Goal: Information Seeking & Learning: Learn about a topic

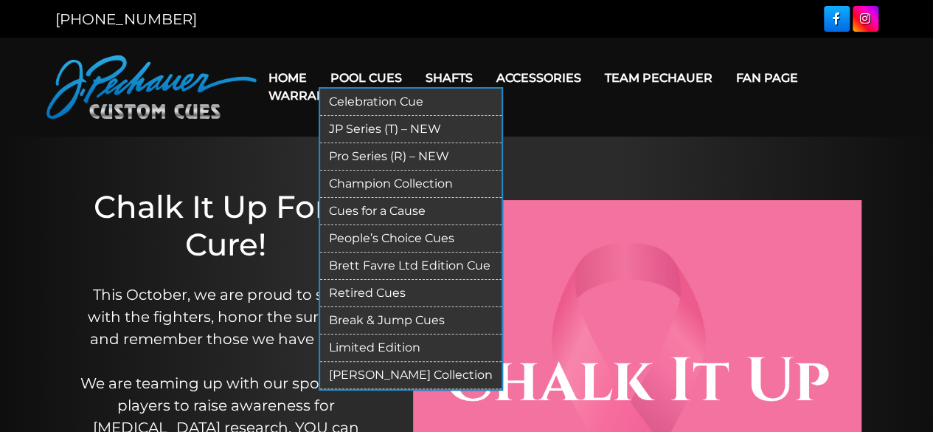
click at [350, 151] on link "Pro Series (R) – NEW" at bounding box center [411, 156] width 182 height 27
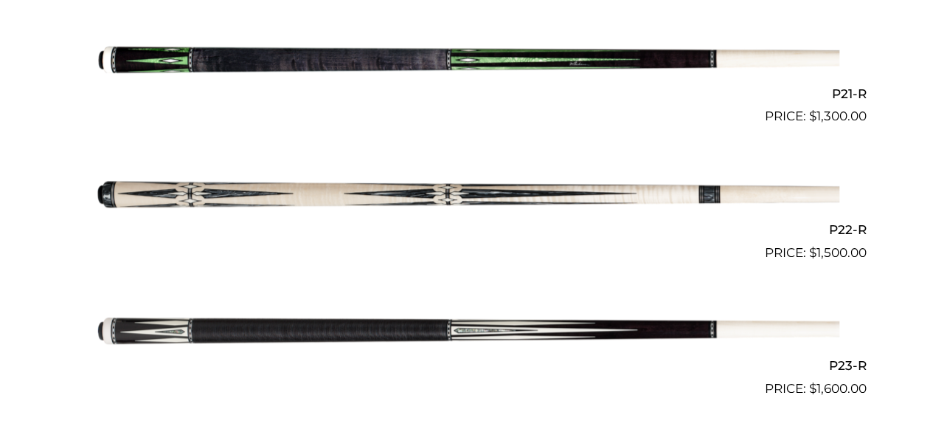
scroll to position [3191, 0]
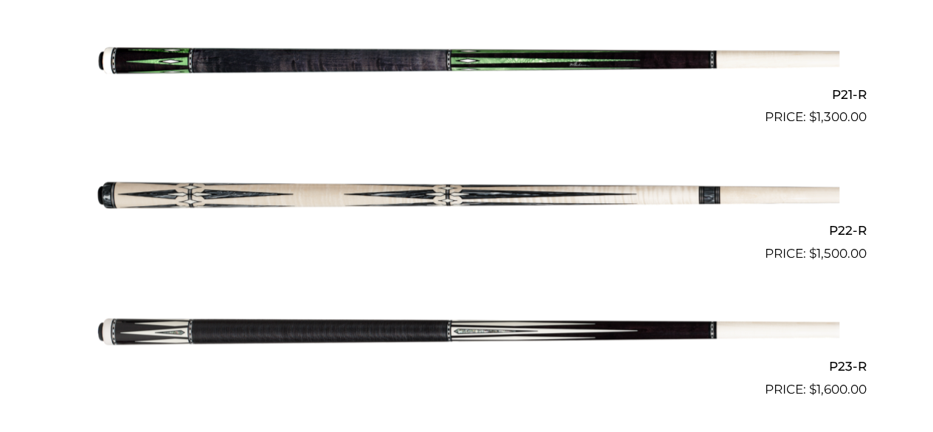
drag, startPoint x: 508, startPoint y: 141, endPoint x: 505, endPoint y: 98, distance: 42.9
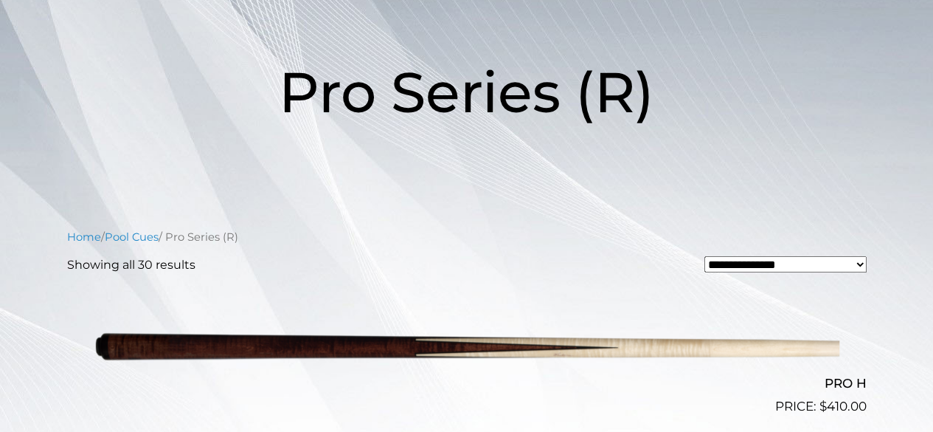
scroll to position [0, 0]
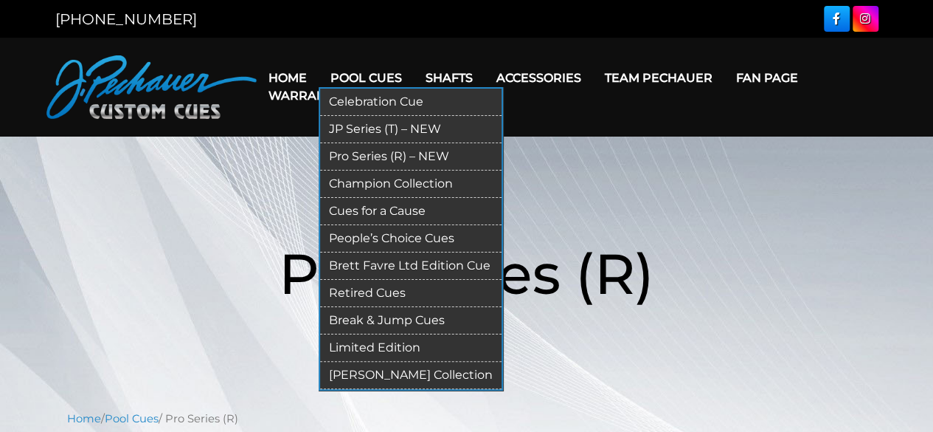
click at [370, 290] on link "Retired Cues" at bounding box center [411, 293] width 182 height 27
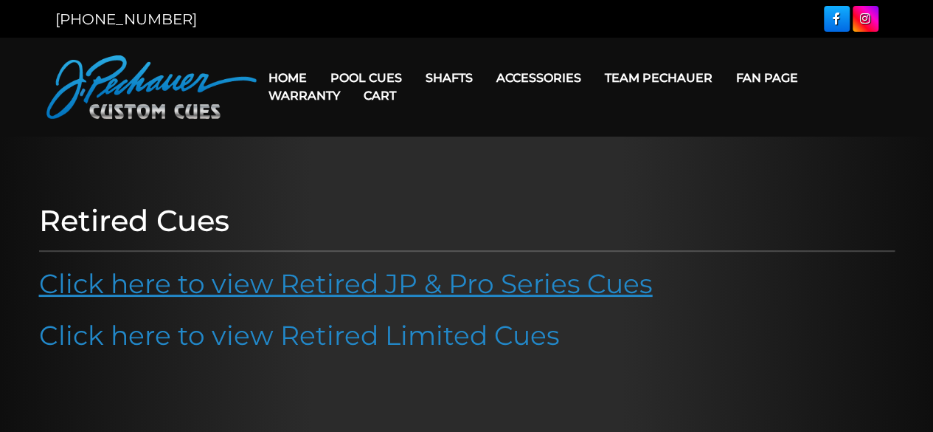
click at [398, 287] on link "Click here to view Retired JP & Pro Series Cues" at bounding box center [346, 283] width 614 height 32
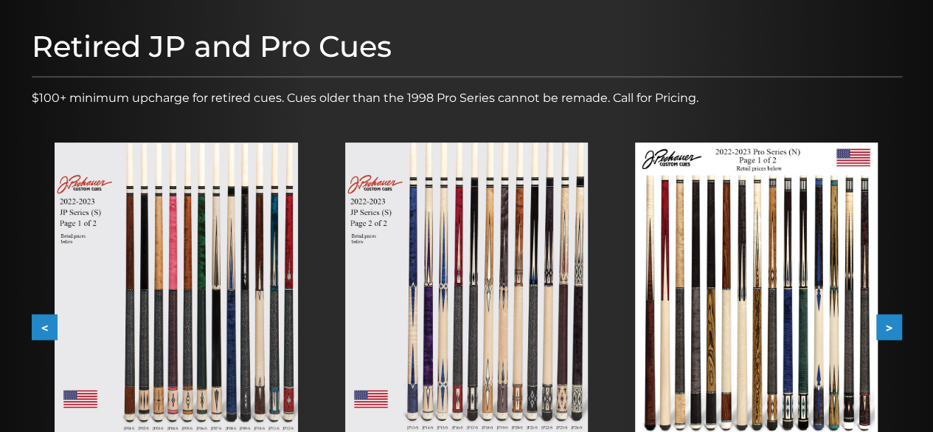
scroll to position [168, 0]
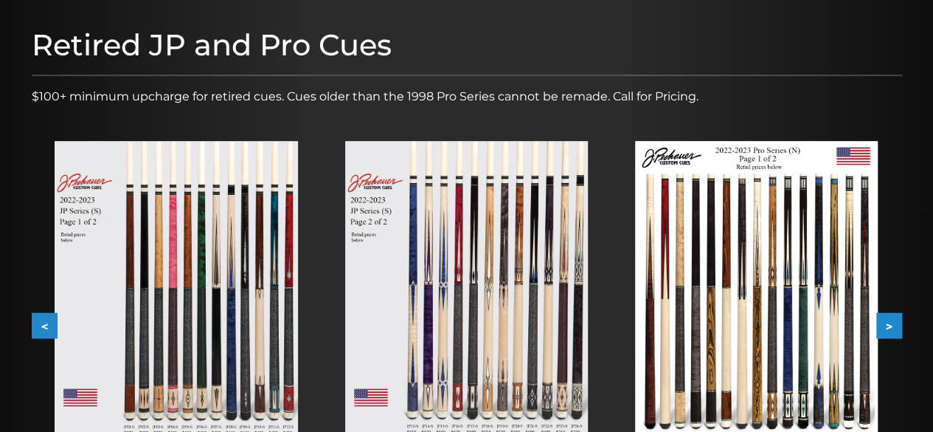
click at [741, 261] on img at bounding box center [756, 294] width 243 height 306
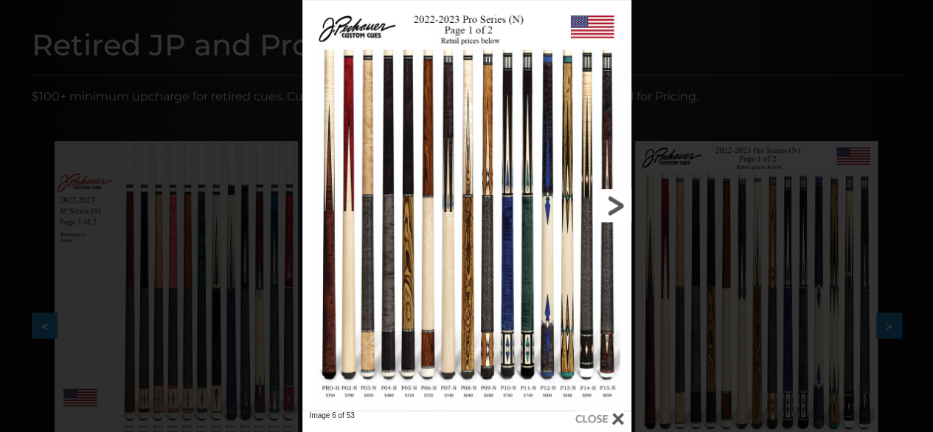
click at [618, 210] on link at bounding box center [557, 205] width 148 height 410
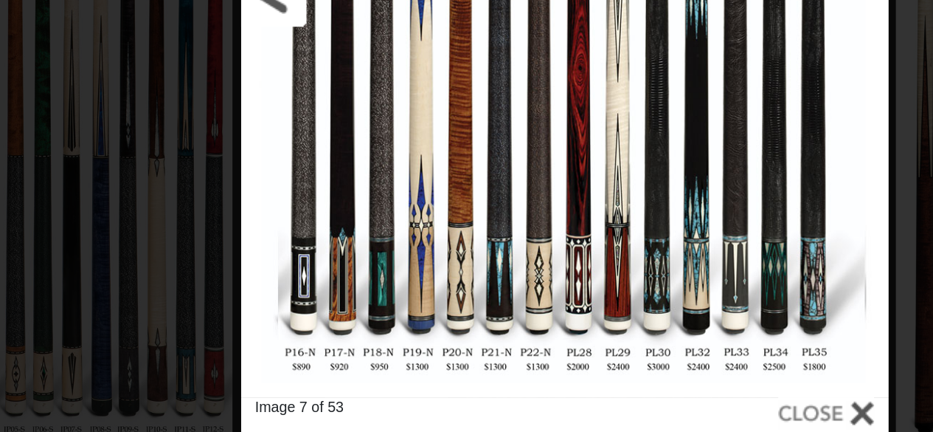
scroll to position [166, 0]
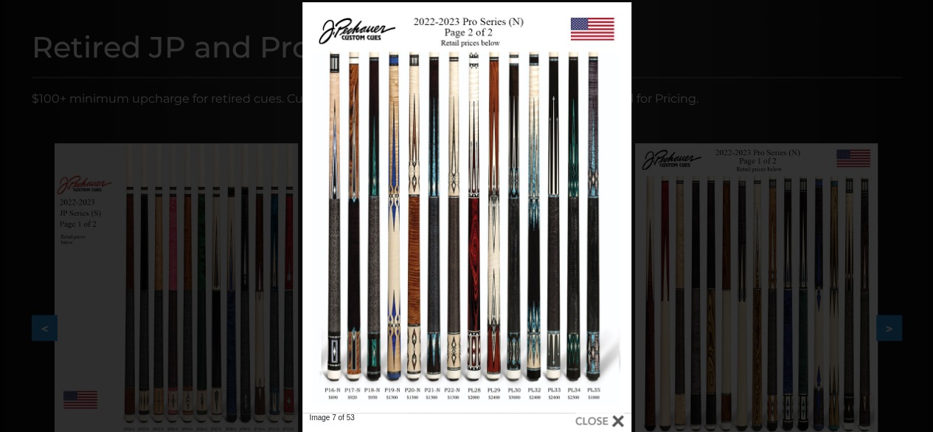
click at [608, 419] on div at bounding box center [600, 420] width 49 height 16
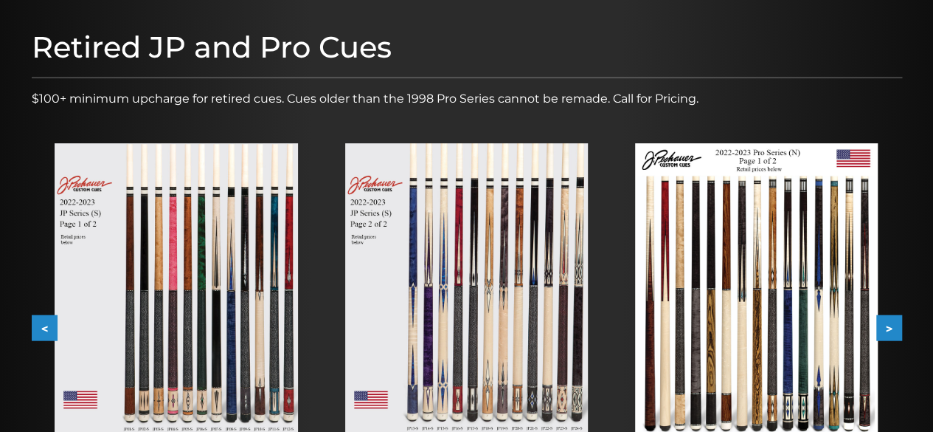
scroll to position [0, 0]
